Goal: Navigation & Orientation: Find specific page/section

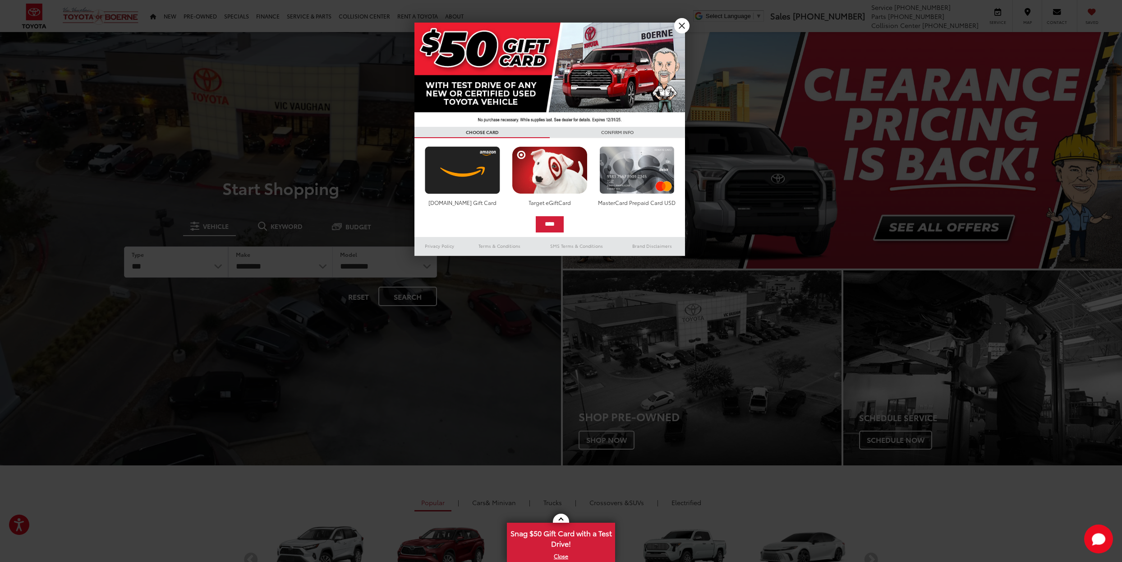
scroll to position [190, 0]
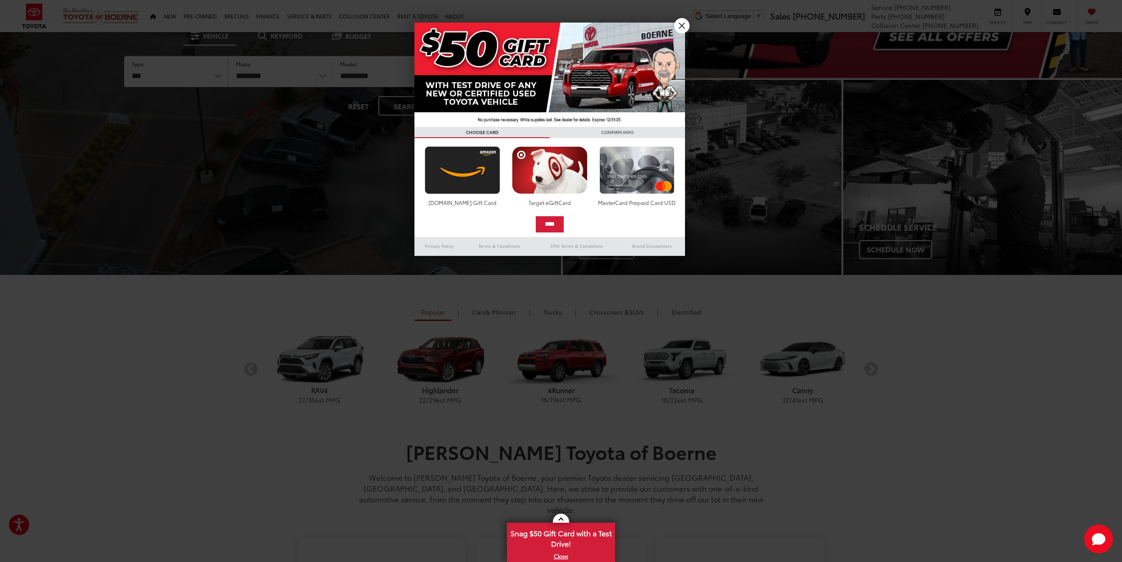
click at [672, 25] on img at bounding box center [549, 75] width 271 height 104
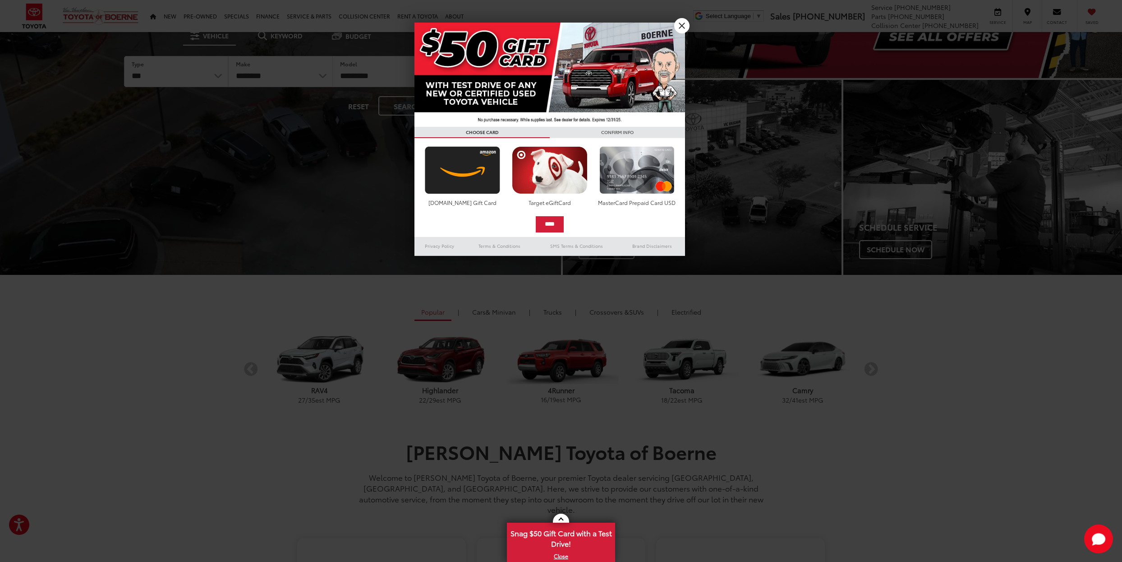
click at [681, 26] on link "X" at bounding box center [681, 25] width 15 height 15
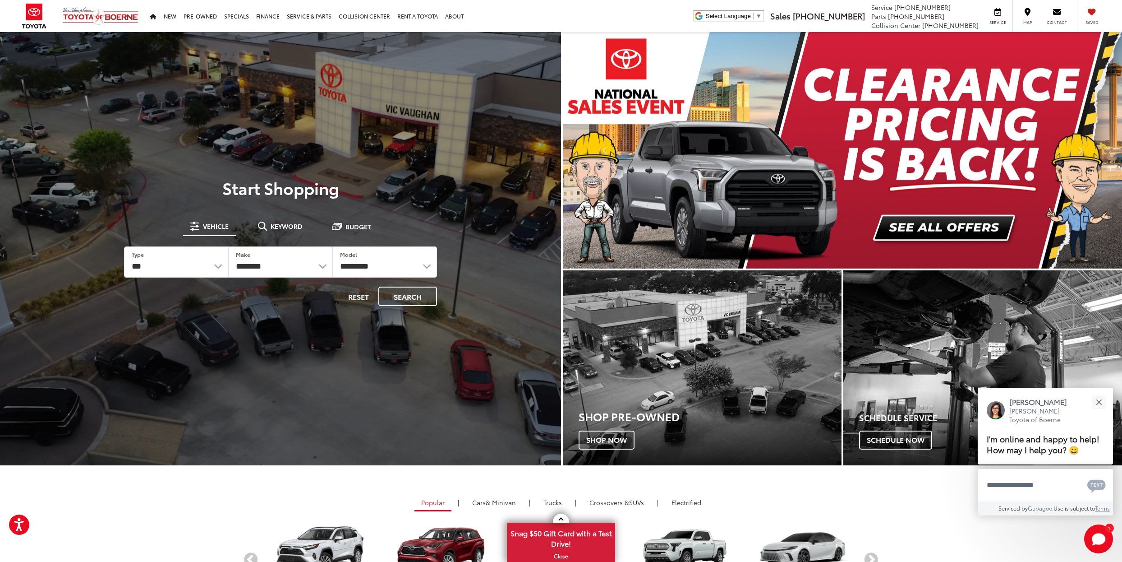
scroll to position [559, 0]
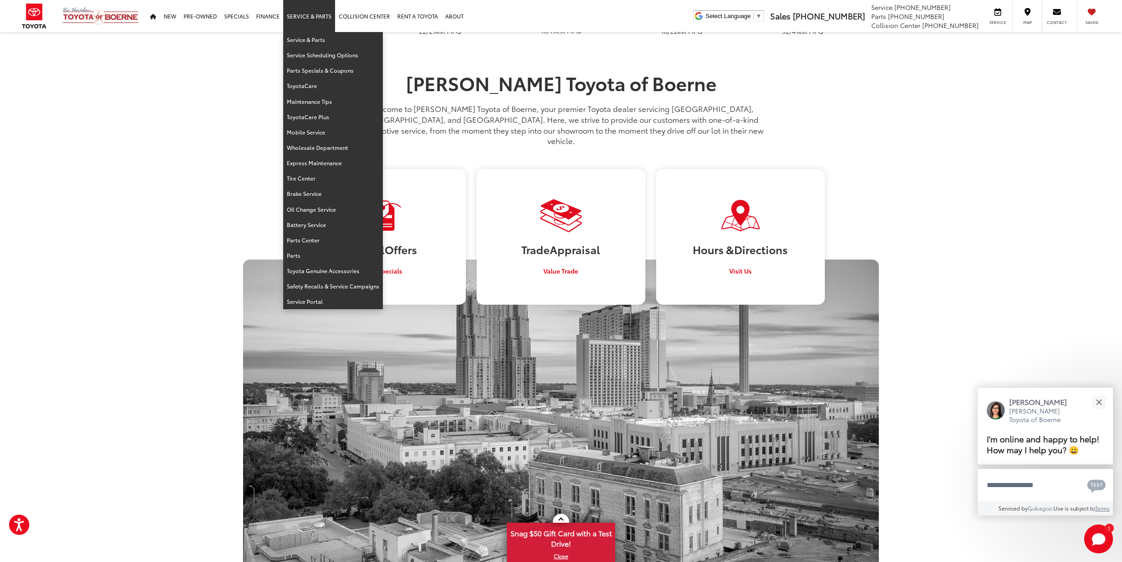
click at [294, 18] on link "Service & Parts" at bounding box center [309, 16] width 52 height 32
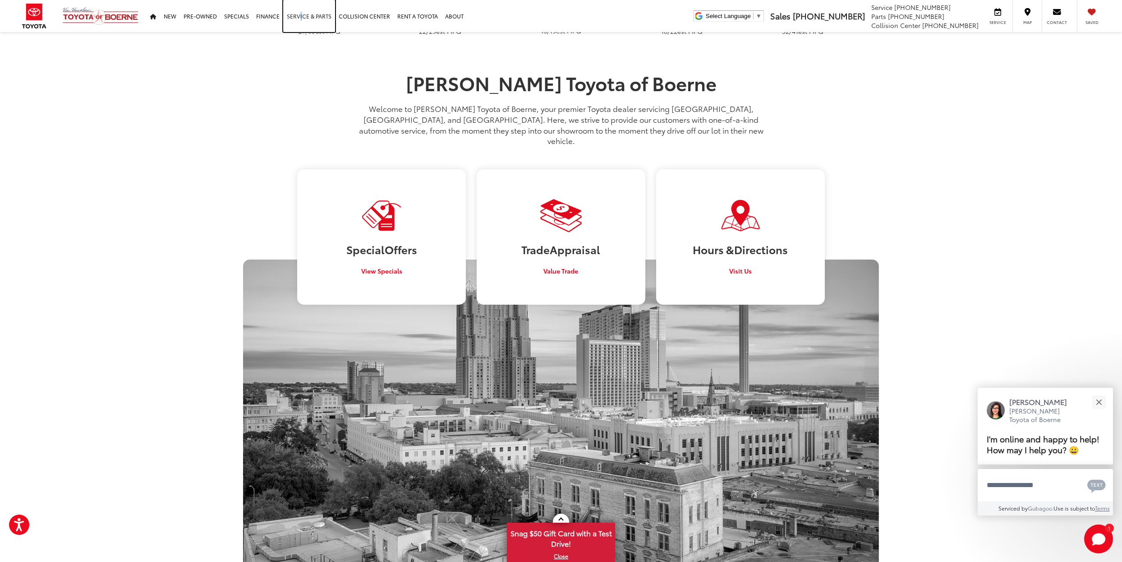
click at [299, 12] on link "Service & Parts" at bounding box center [309, 16] width 52 height 32
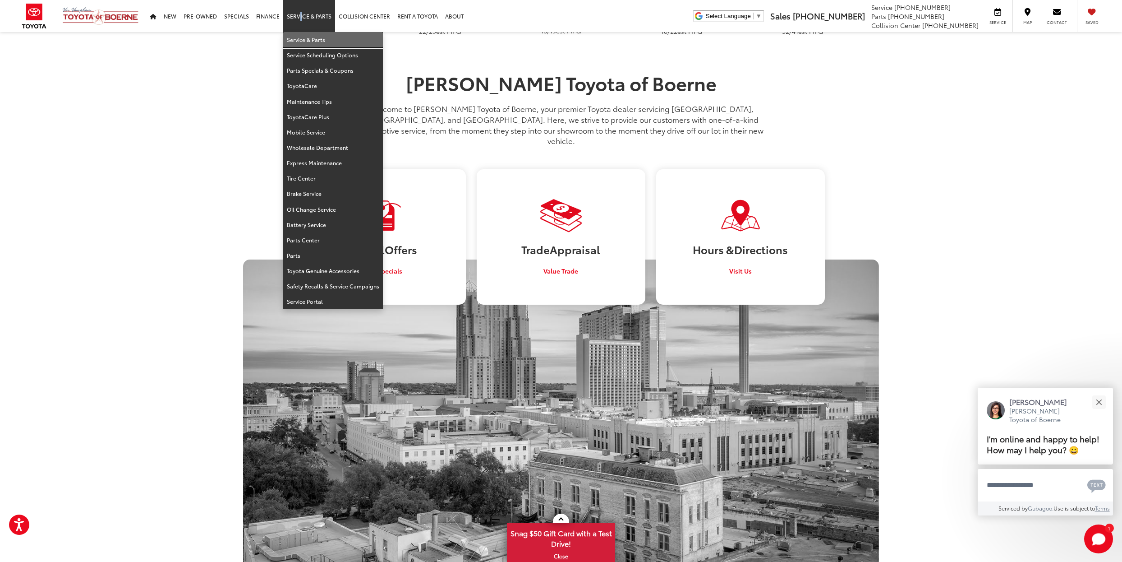
click at [312, 43] on link "Service & Parts" at bounding box center [333, 39] width 100 height 15
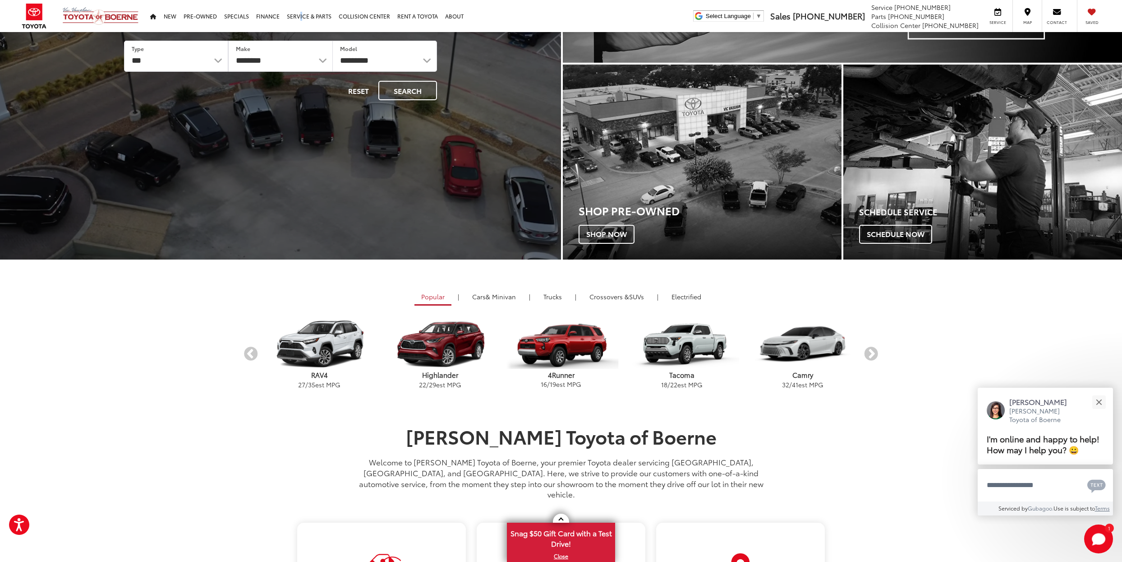
scroll to position [0, 0]
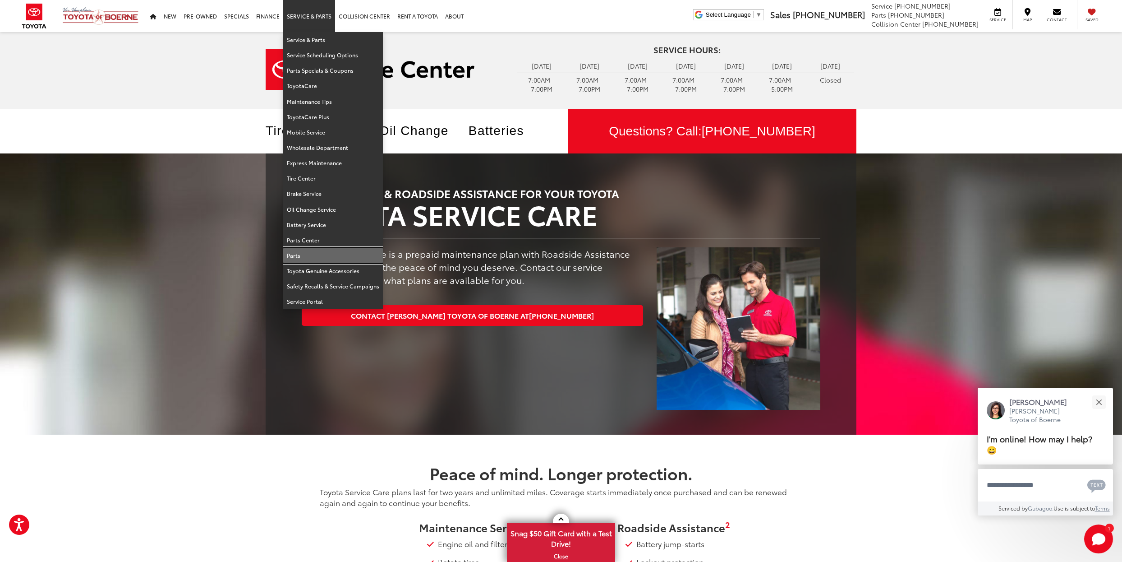
click at [292, 250] on link "Parts" at bounding box center [333, 255] width 100 height 15
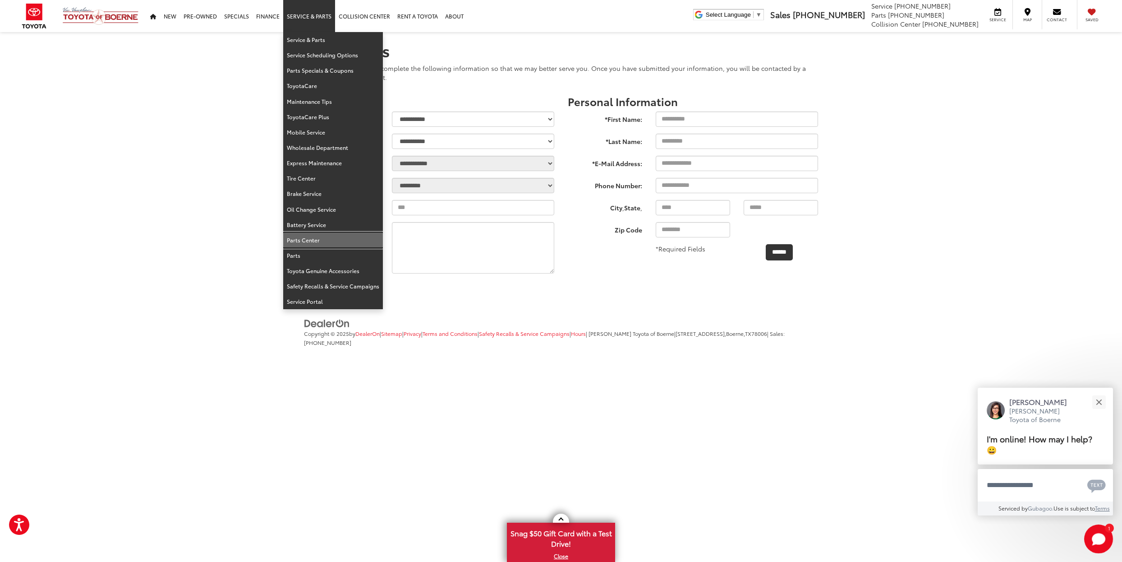
click at [313, 232] on link "Parts Center" at bounding box center [333, 239] width 100 height 15
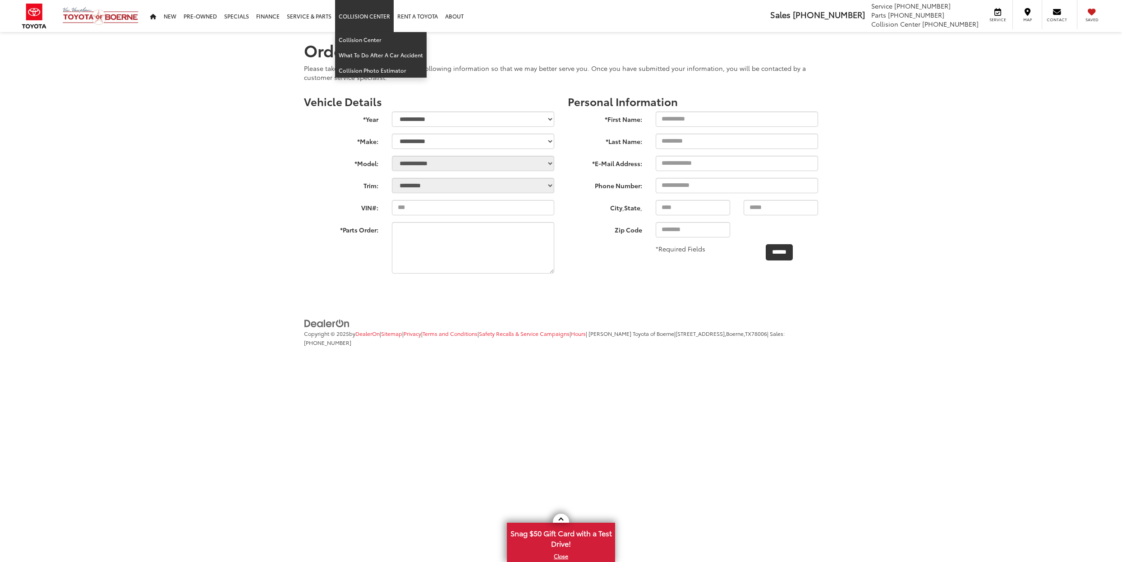
click at [515, 16] on div "Vic Vaughan Toyota of Boerne Sales 726-222-1155 Service 726-222-1141 Parts 726-…" at bounding box center [561, 16] width 1122 height 32
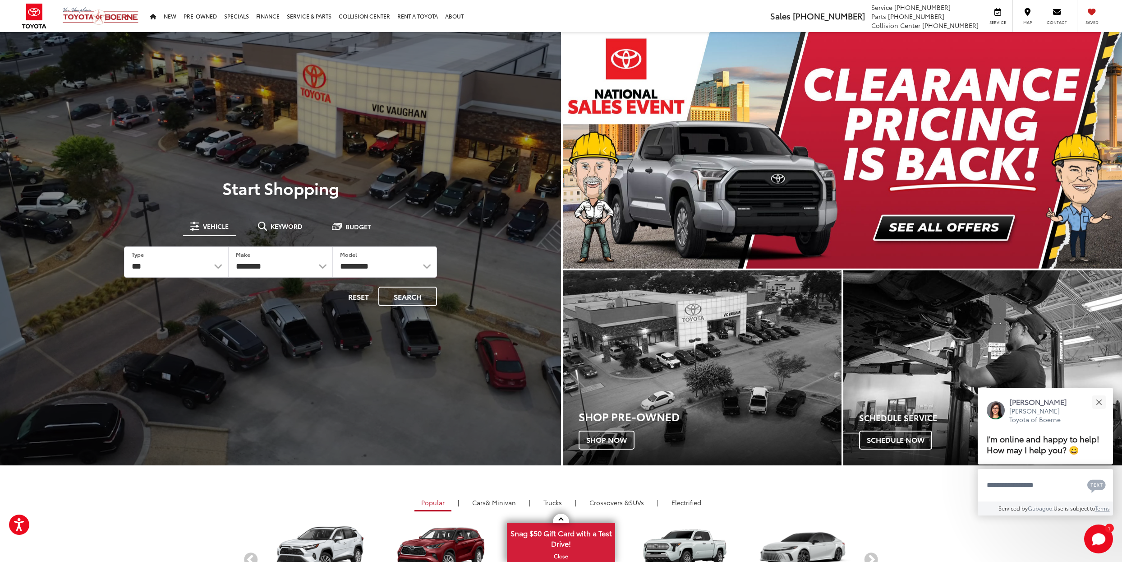
click at [571, 23] on div "[PERSON_NAME] Toyota of Boerne ​ ▼ Sales [PHONE_NUMBER] Service [PHONE_NUMBER] …" at bounding box center [561, 16] width 1122 height 32
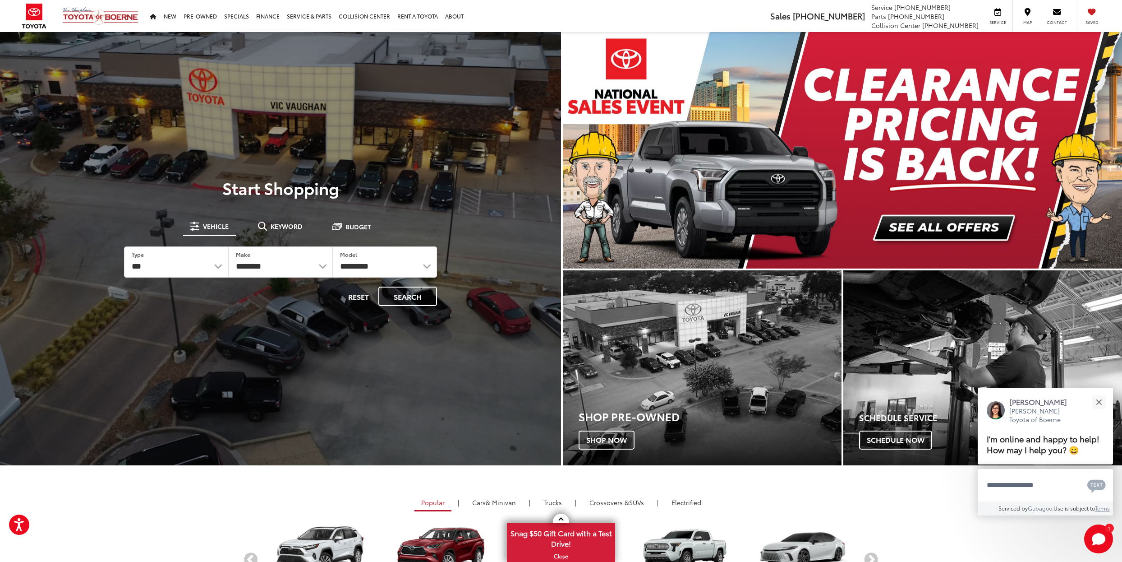
click at [573, 19] on div "[PERSON_NAME] Toyota of Boerne ​ ▼ Sales [PHONE_NUMBER] Service [PHONE_NUMBER] …" at bounding box center [561, 16] width 1122 height 32
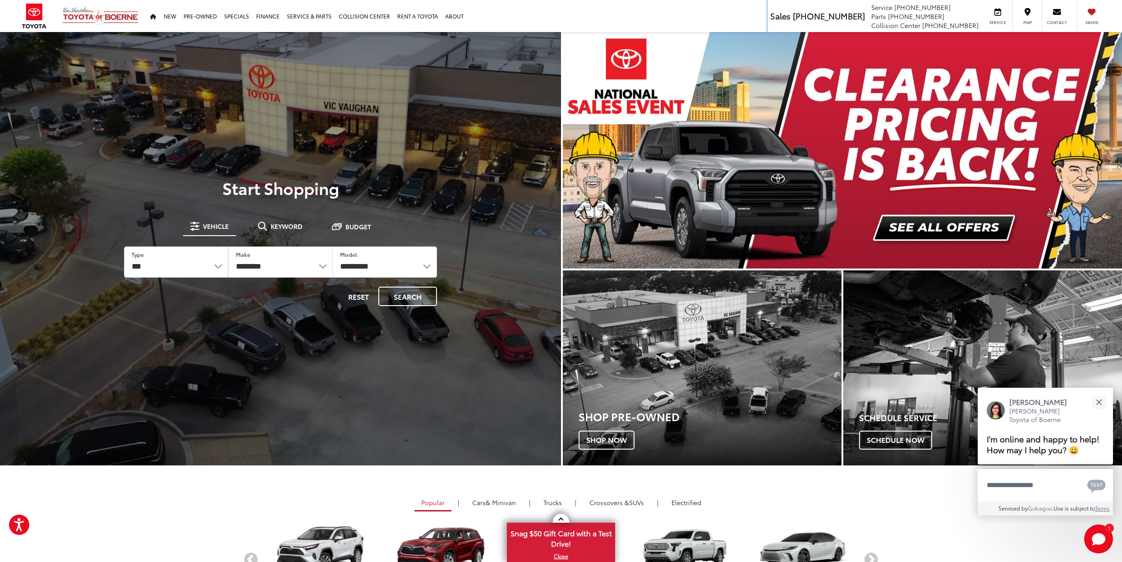
copy ul
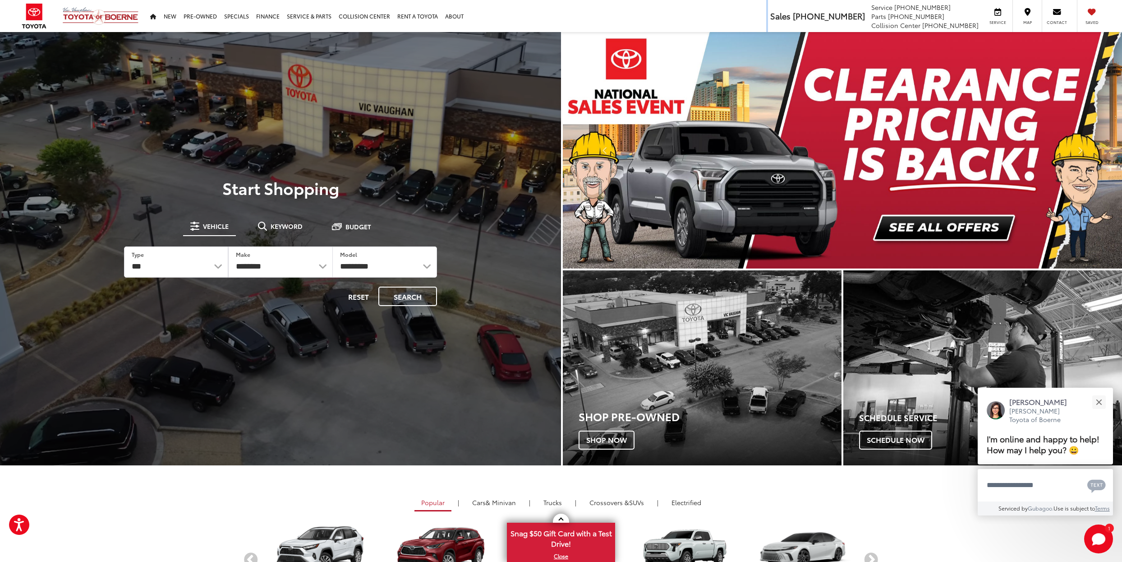
click at [575, 20] on div "[PERSON_NAME] Toyota of Boerne ​ ▼ Sales [PHONE_NUMBER] Service [PHONE_NUMBER] …" at bounding box center [561, 16] width 1122 height 32
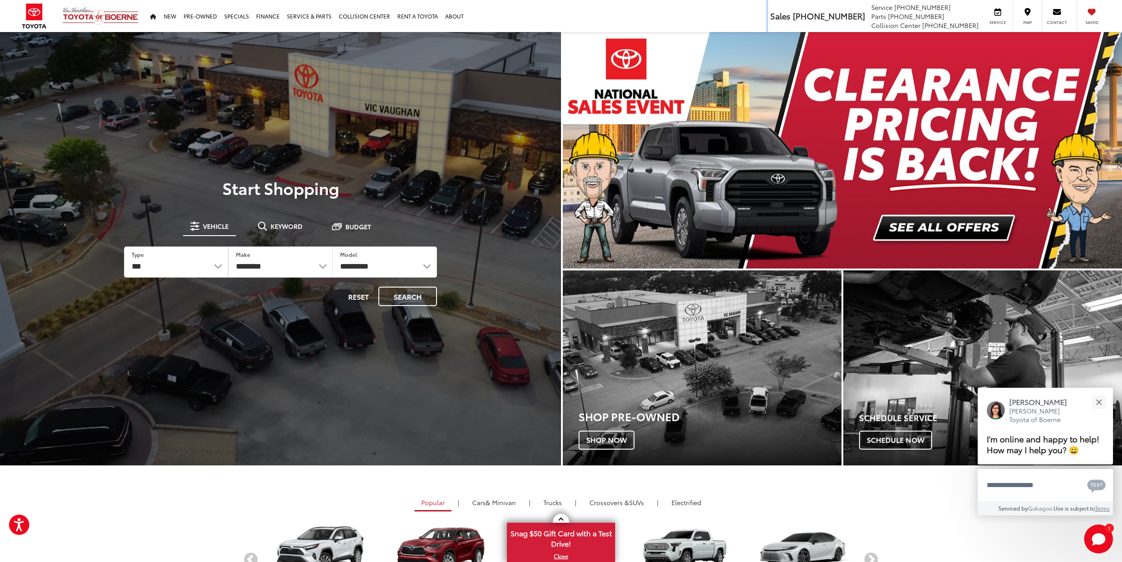
click at [575, 20] on div "[PERSON_NAME] Toyota of Boerne ​ ▼ Sales [PHONE_NUMBER] Service [PHONE_NUMBER] …" at bounding box center [561, 16] width 1122 height 32
